Goal: Check status

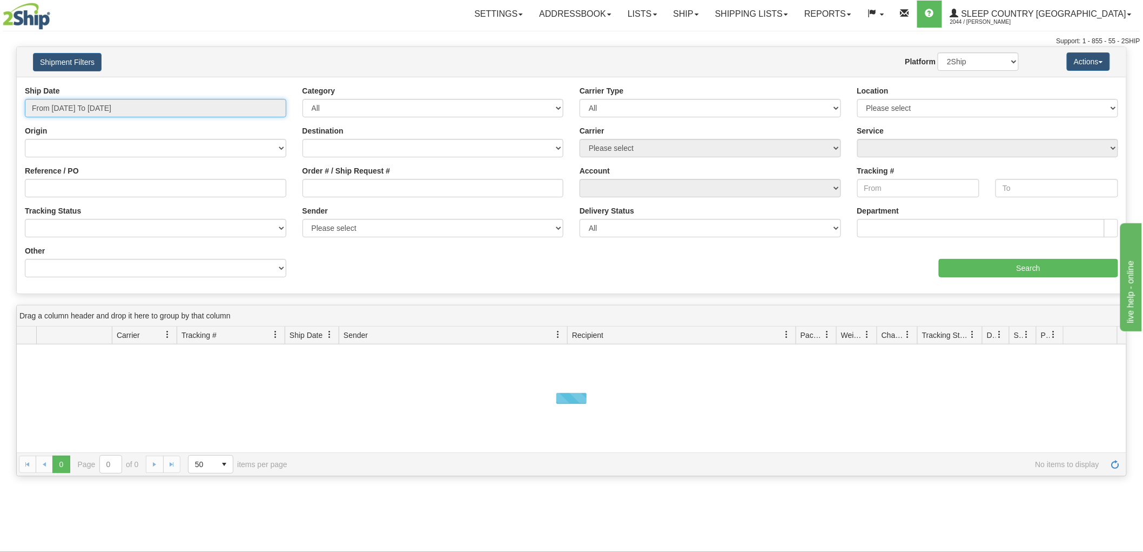
click at [158, 110] on input "From [DATE] To [DATE]" at bounding box center [155, 108] width 261 height 18
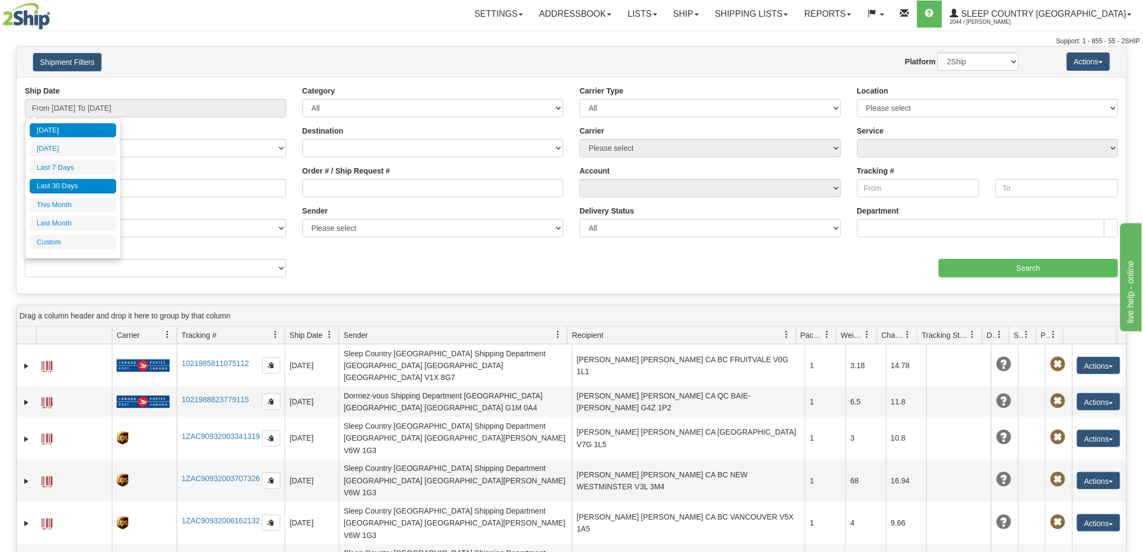
click at [76, 191] on li "Last 30 Days" at bounding box center [73, 186] width 86 height 15
type input "From [DATE] To [DATE]"
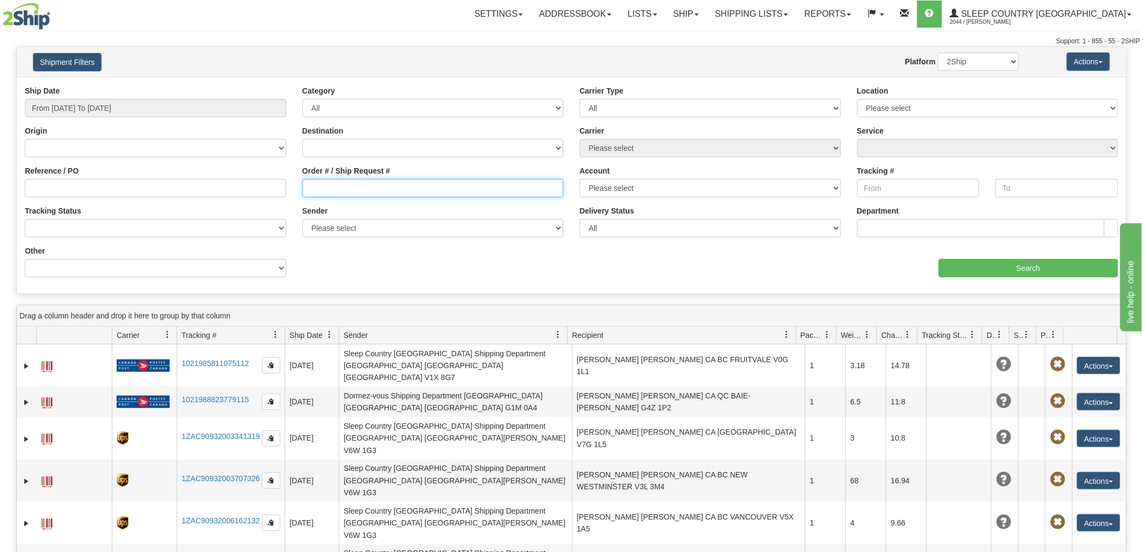
click at [350, 184] on input "Order # / Ship Request #" at bounding box center [433, 188] width 261 height 18
paste input "9000H978210"
type input "9000H978210"
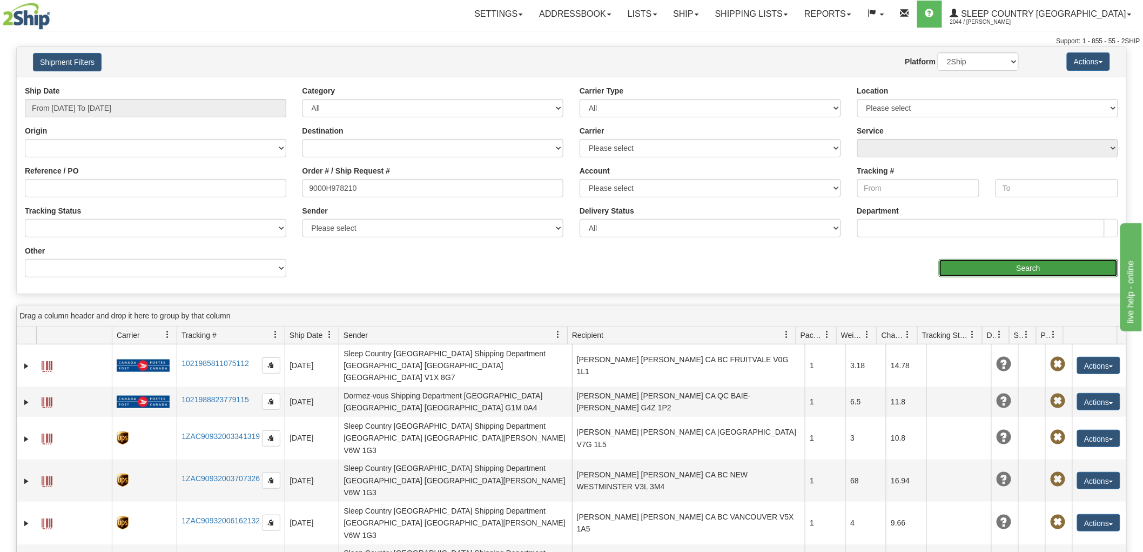
click at [964, 264] on input "Search" at bounding box center [1028, 268] width 179 height 18
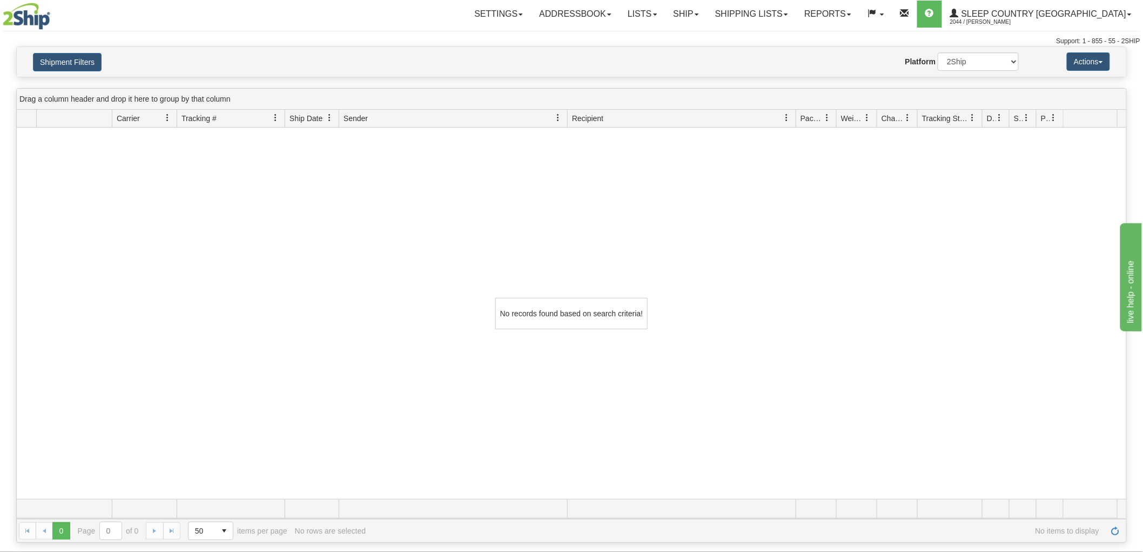
drag, startPoint x: 958, startPoint y: 273, endPoint x: 709, endPoint y: 229, distance: 252.5
click at [957, 274] on div "No records found based on search criteria!" at bounding box center [572, 312] width 1110 height 371
click at [76, 56] on button "Shipment Filters" at bounding box center [67, 62] width 69 height 18
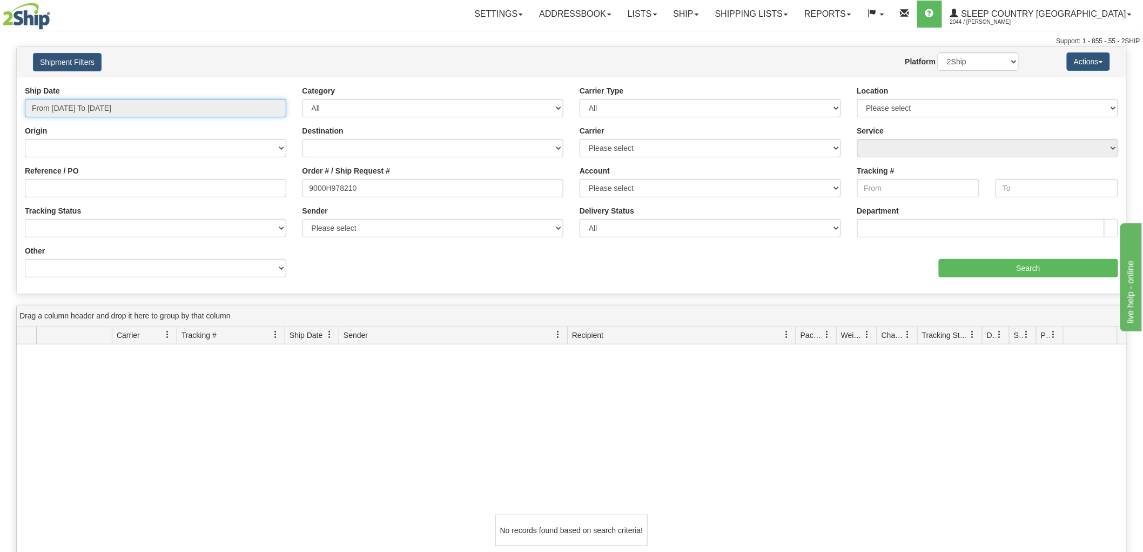
click at [85, 106] on input "From [DATE] To [DATE]" at bounding box center [155, 108] width 261 height 18
type input "[DATE]"
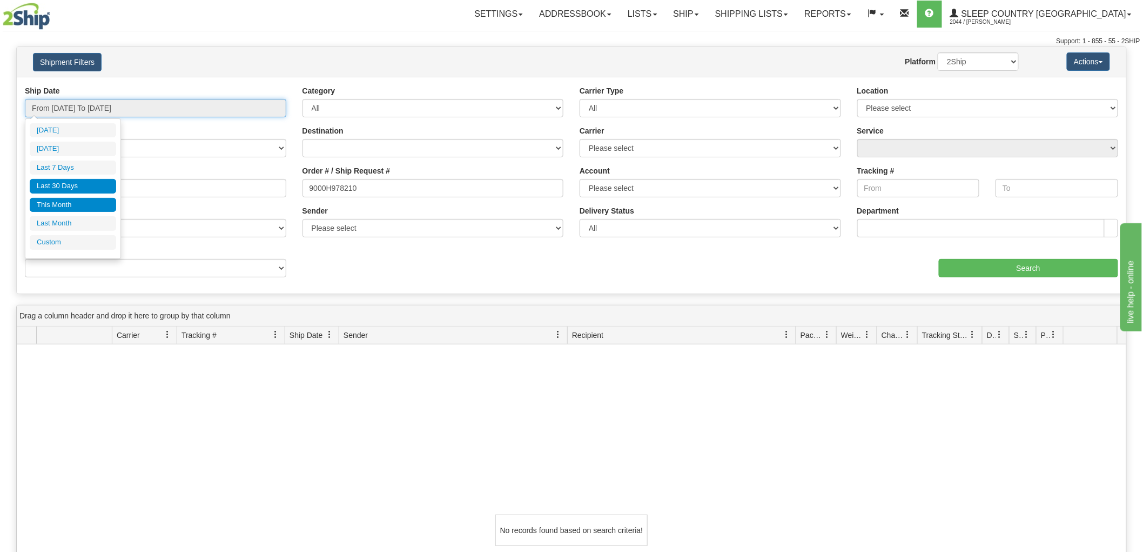
type input "[DATE]"
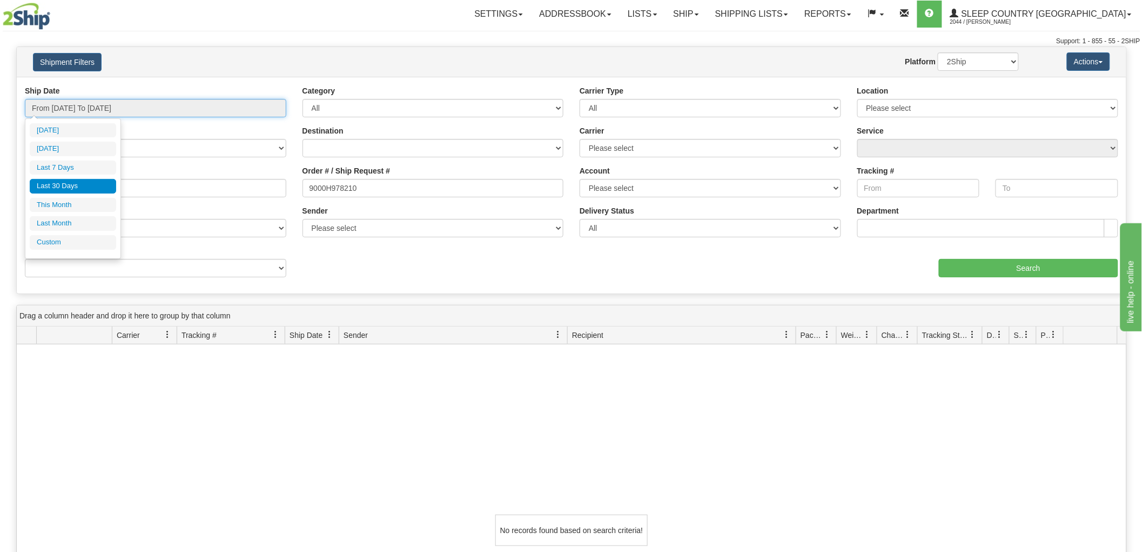
type input "[DATE]"
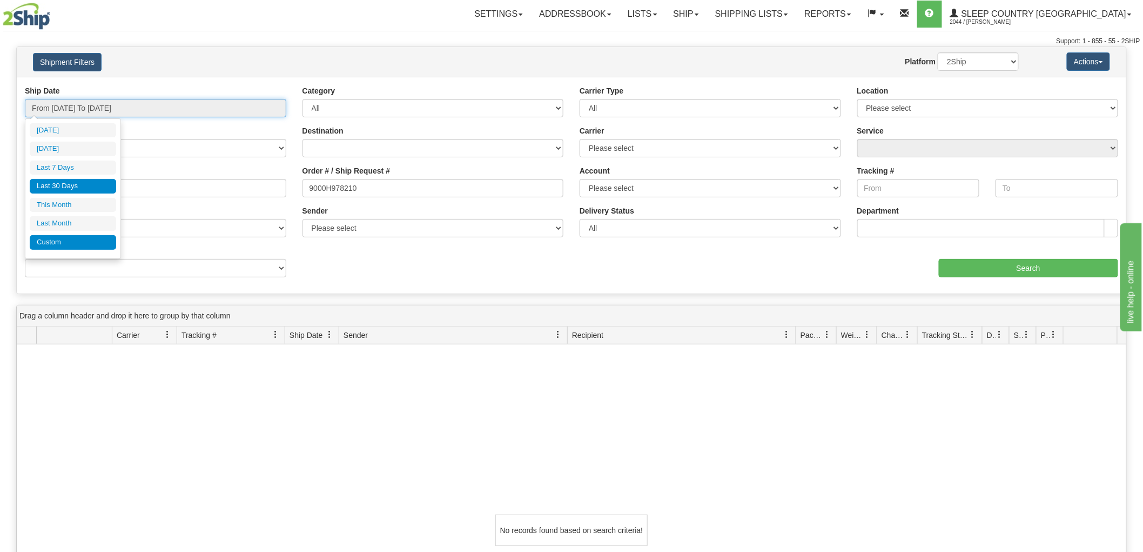
type input "[DATE]"
click at [66, 244] on li "Custom" at bounding box center [73, 242] width 86 height 15
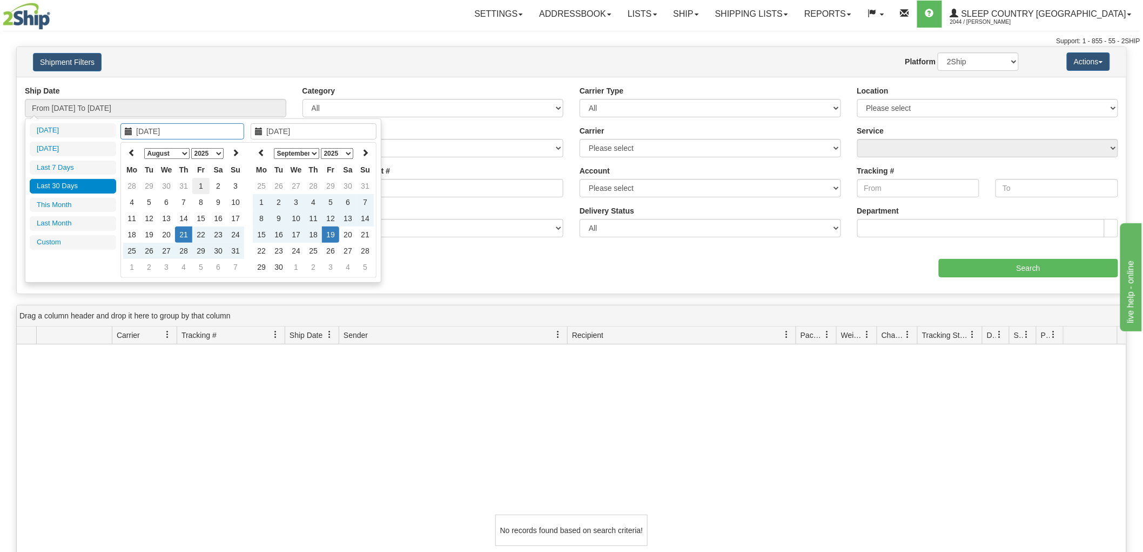
type input "[DATE]"
click at [205, 187] on td "1" at bounding box center [200, 186] width 17 height 16
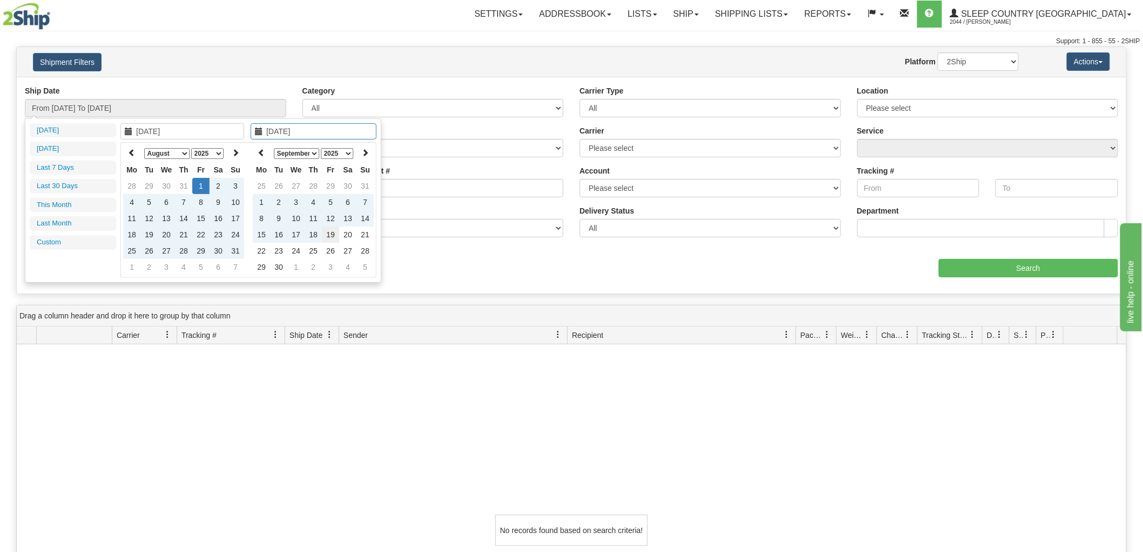
type input "[DATE]"
click at [337, 236] on td "19" at bounding box center [330, 234] width 17 height 16
type input "From [DATE] To [DATE]"
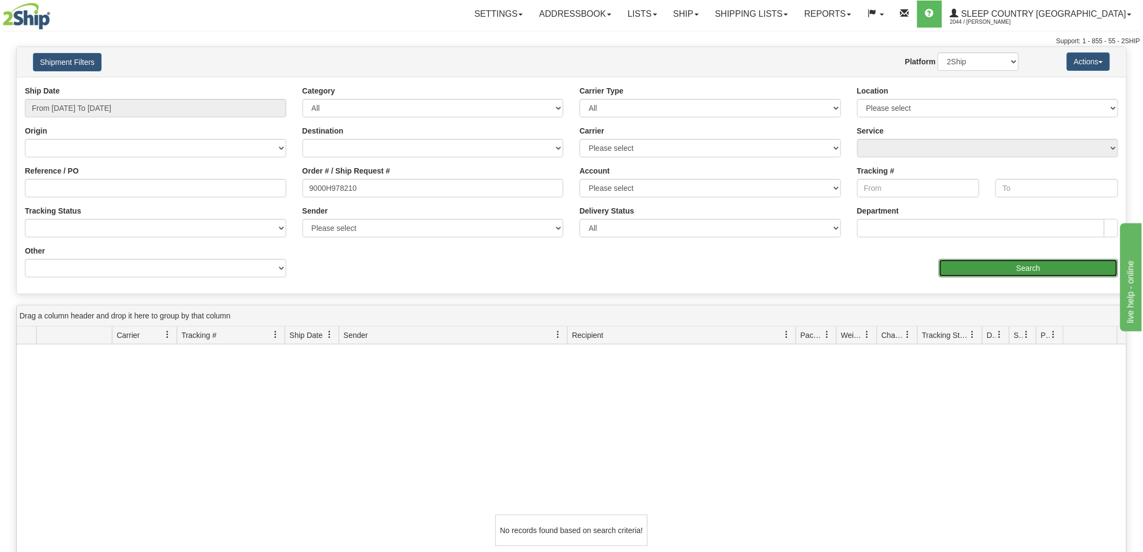
click at [1005, 267] on input "Search" at bounding box center [1028, 268] width 179 height 18
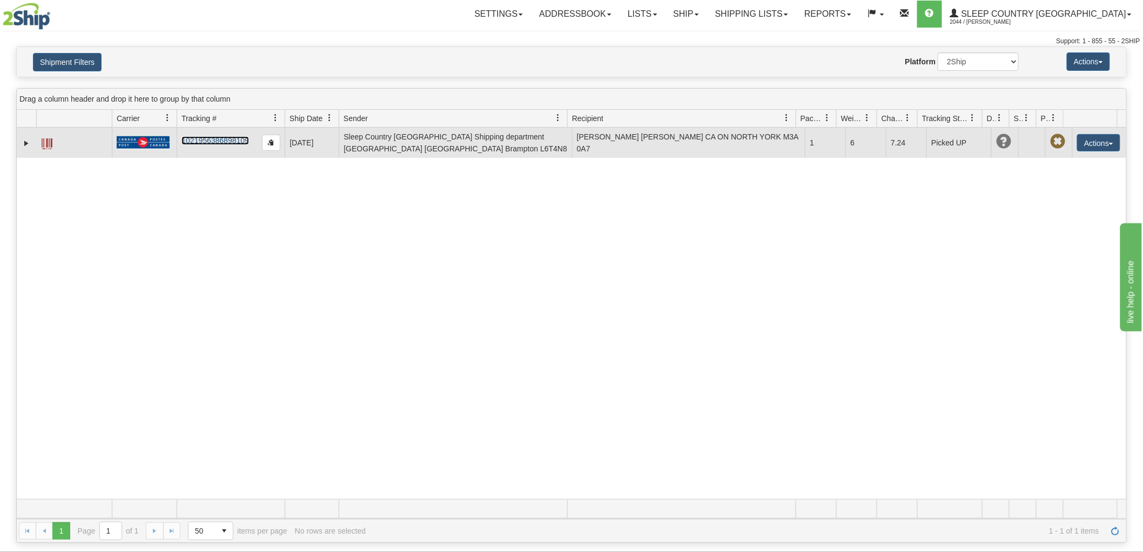
click at [212, 139] on link "1021956386898109" at bounding box center [216, 140] width 68 height 9
